Goal: Information Seeking & Learning: Learn about a topic

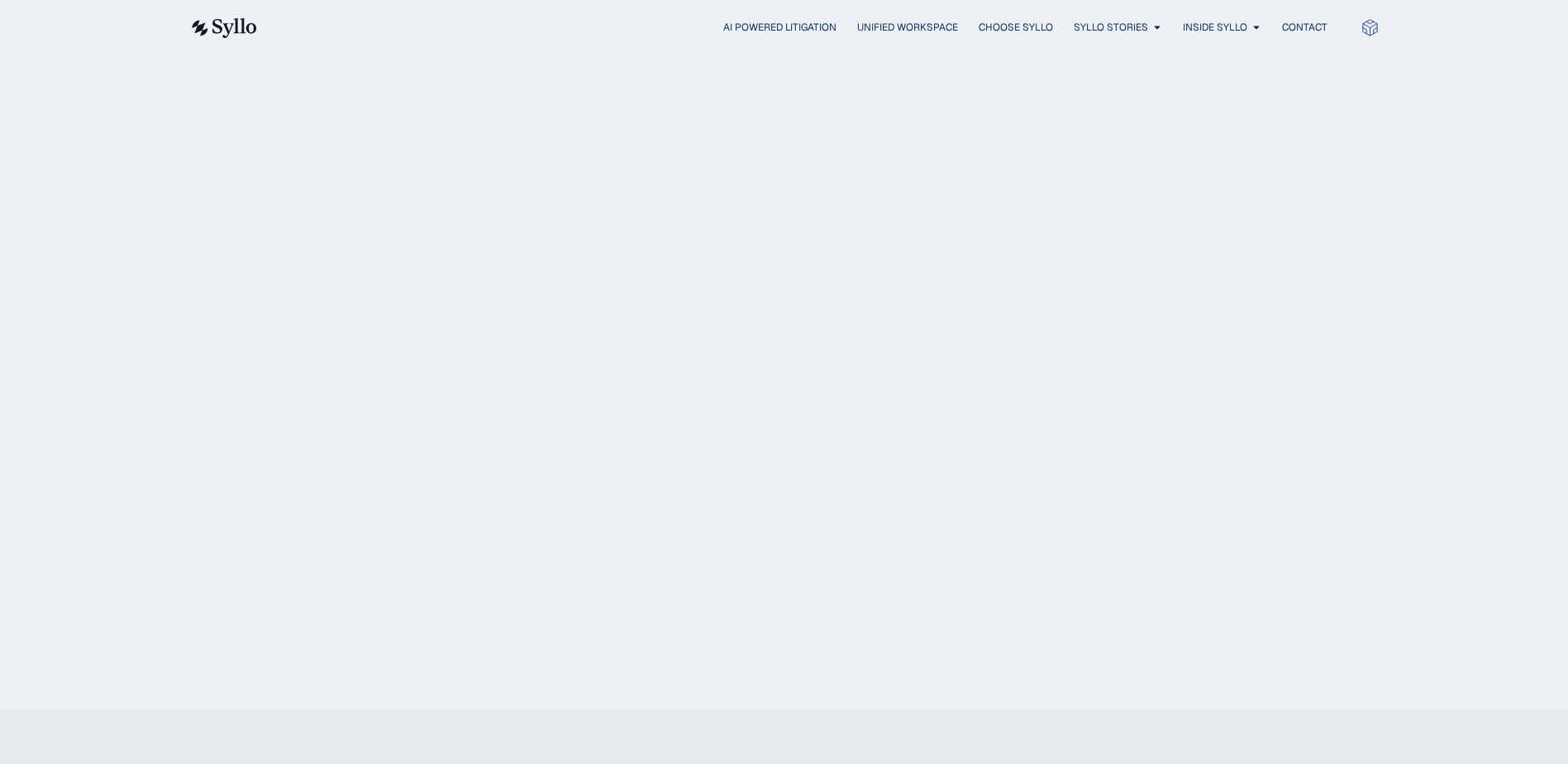
scroll to position [1509, 0]
